Goal: Information Seeking & Learning: Understand process/instructions

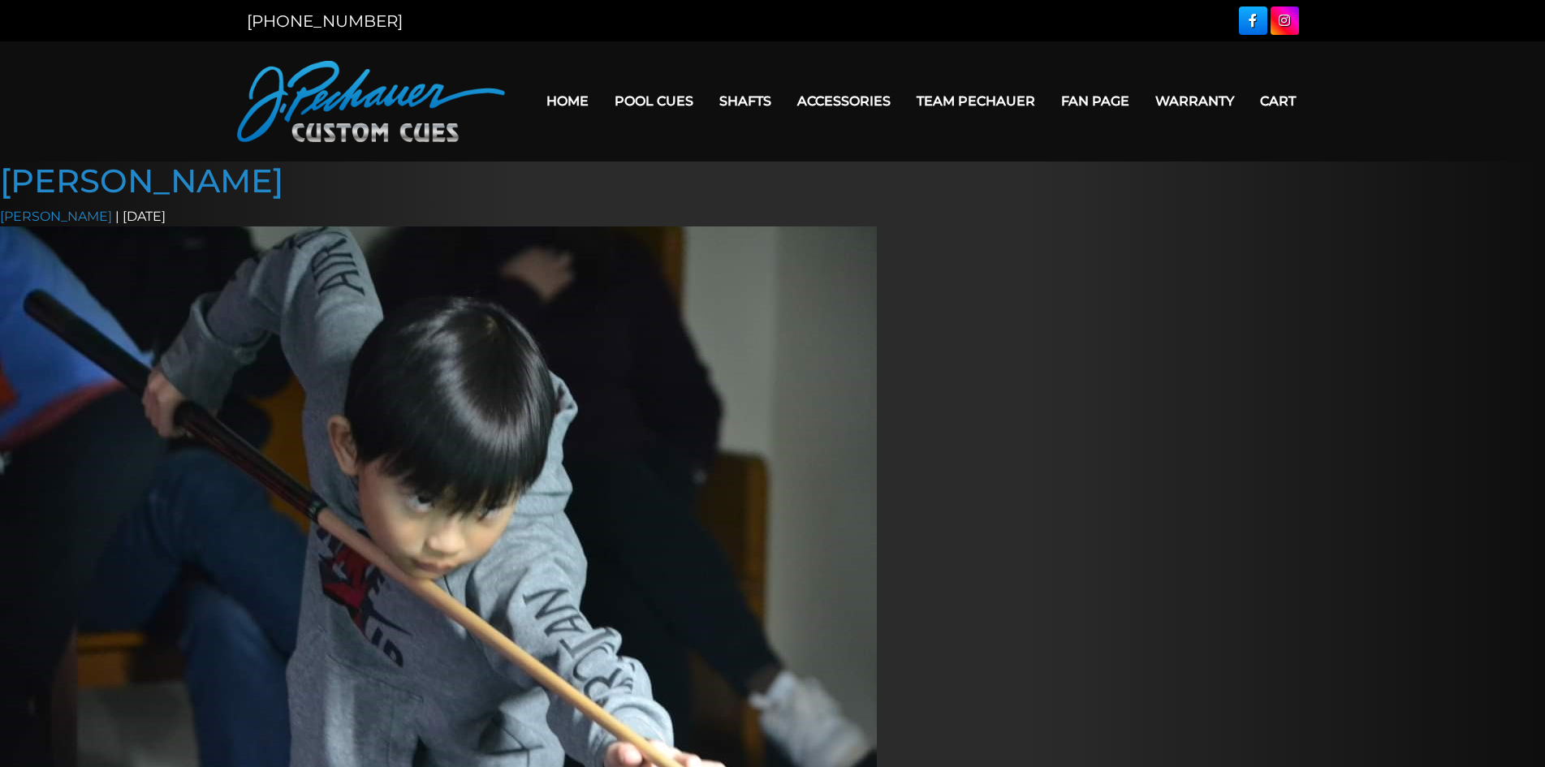
click at [1220, 99] on link "Warranty" at bounding box center [1194, 100] width 105 height 41
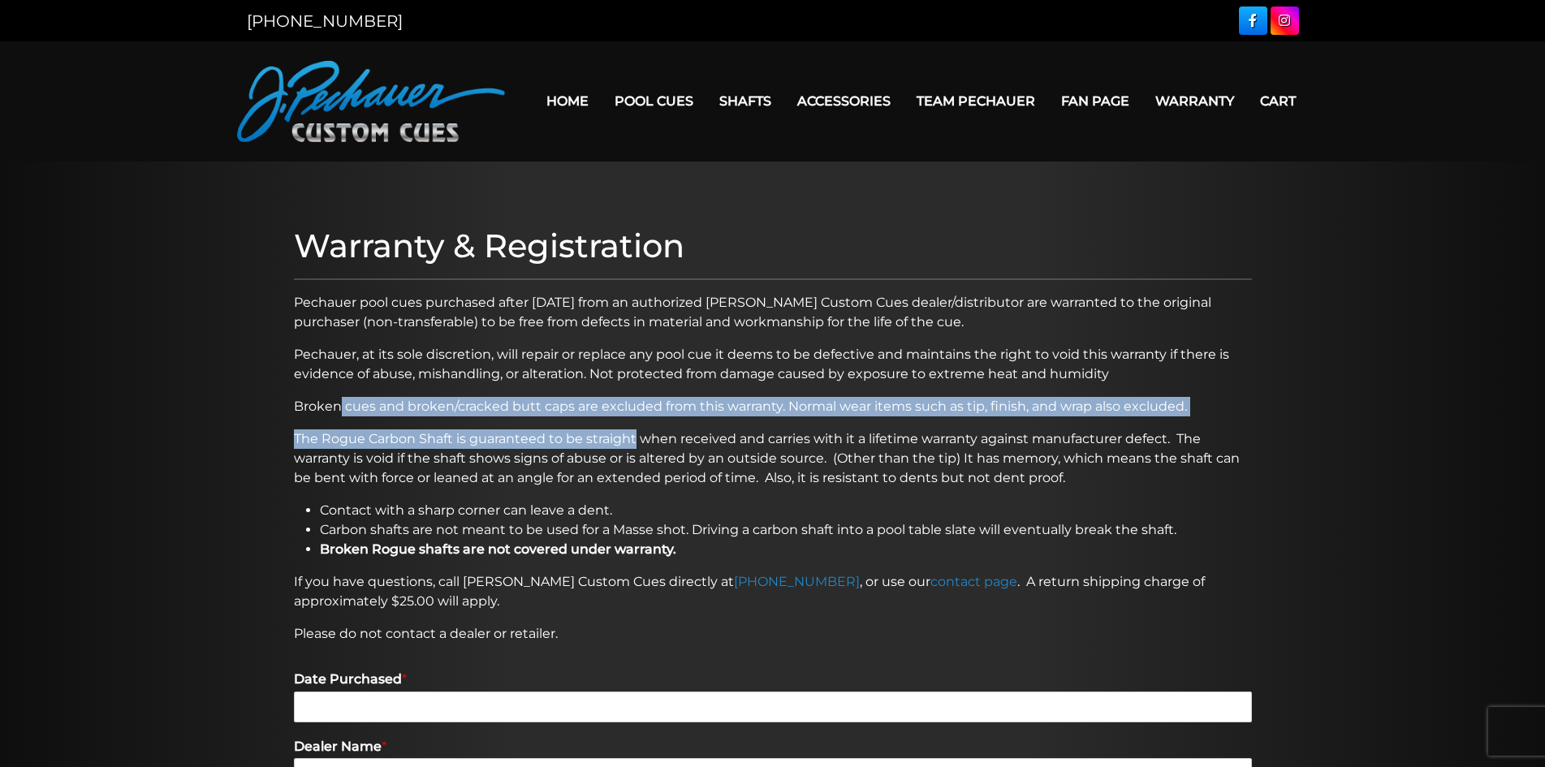
drag, startPoint x: 342, startPoint y: 403, endPoint x: 634, endPoint y: 429, distance: 293.3
click at [634, 429] on div "Warranty & Registration Pechauer pool cues purchased after [DATE] from an autho…" at bounding box center [773, 742] width 974 height 1049
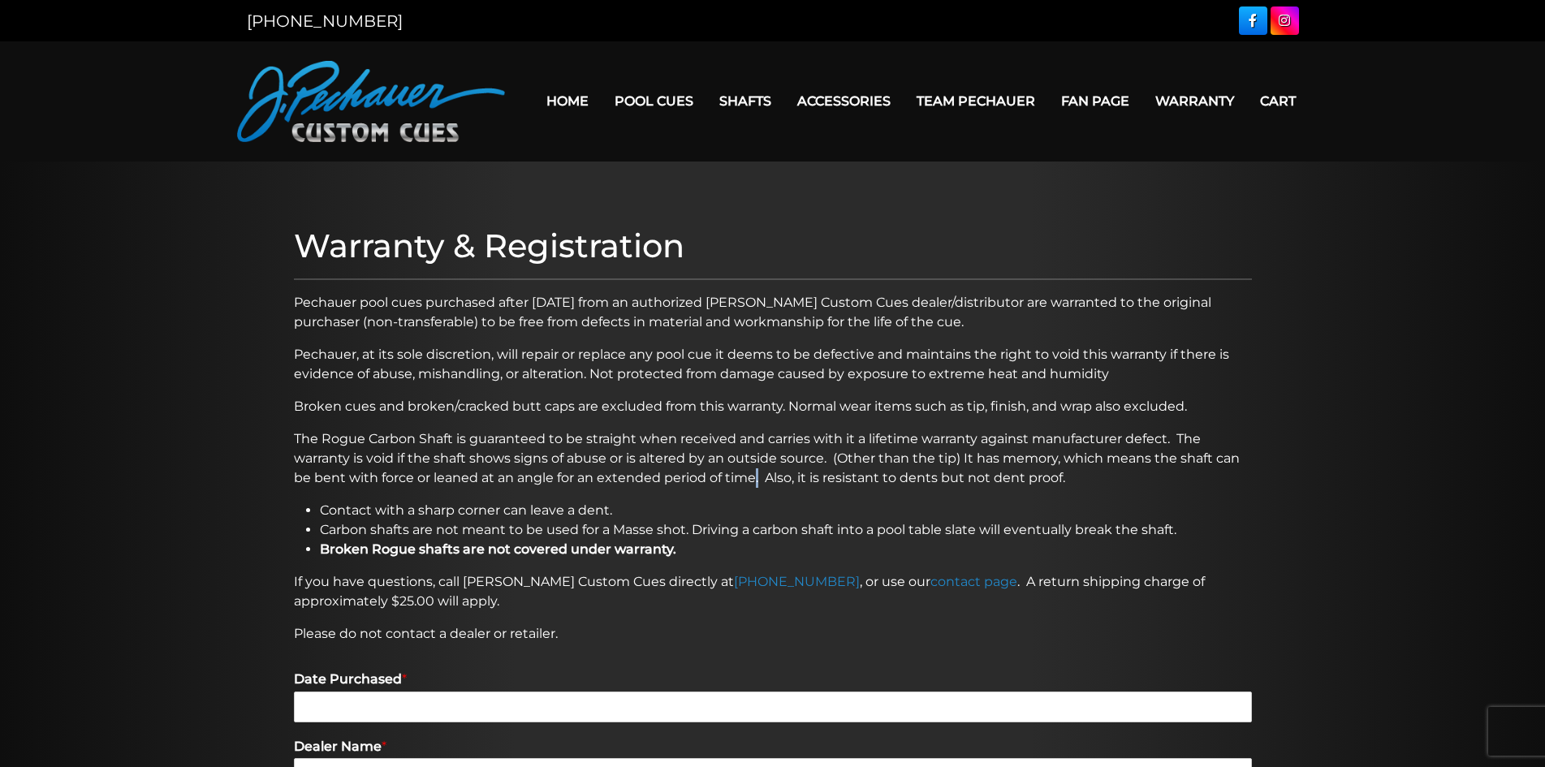
click at [756, 468] on p "The Rogue Carbon Shaft is guaranteed to be straight when received and carries w…" at bounding box center [773, 458] width 958 height 58
